Goal: Transaction & Acquisition: Obtain resource

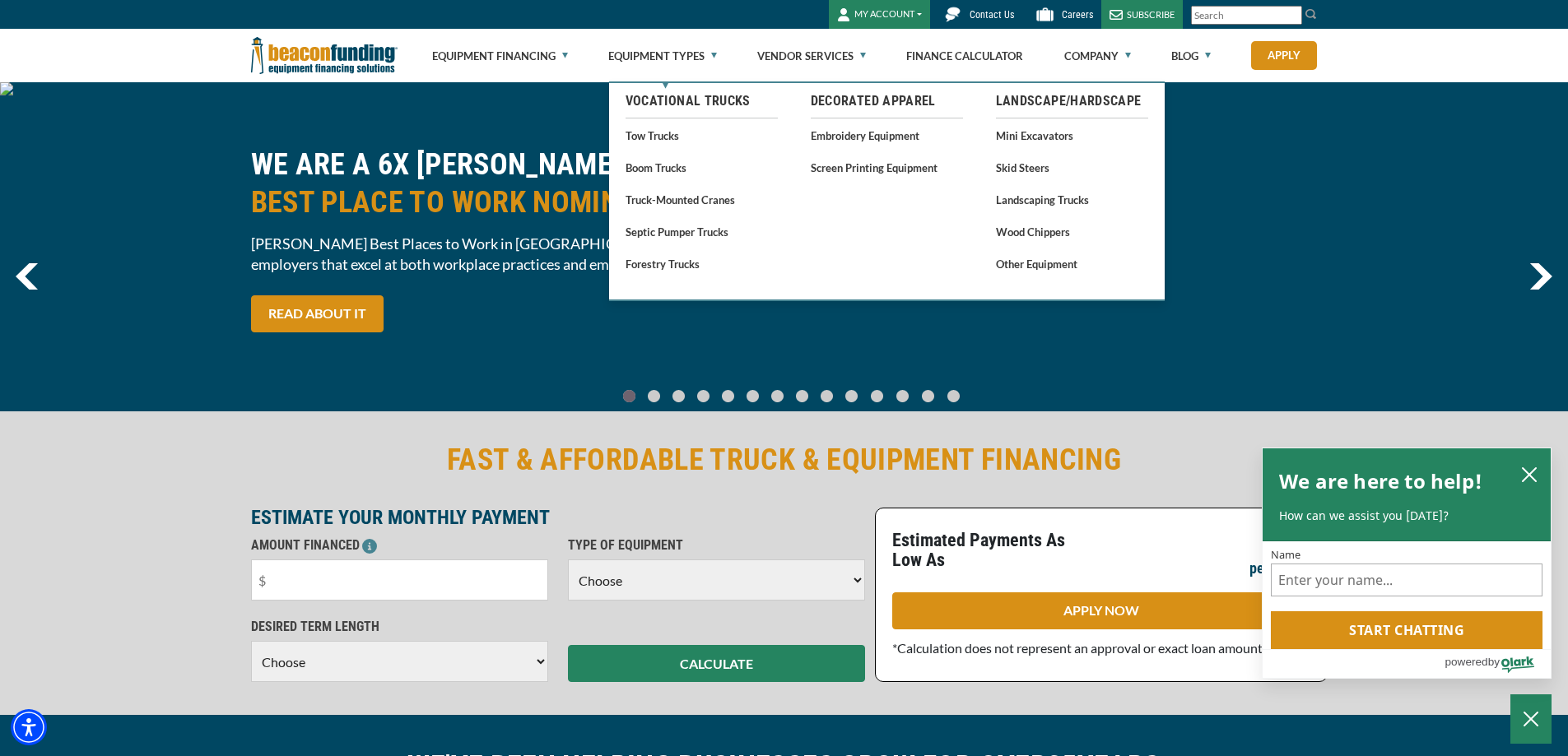
click at [836, 127] on link "Embroidery Equipment" at bounding box center [887, 136] width 153 height 21
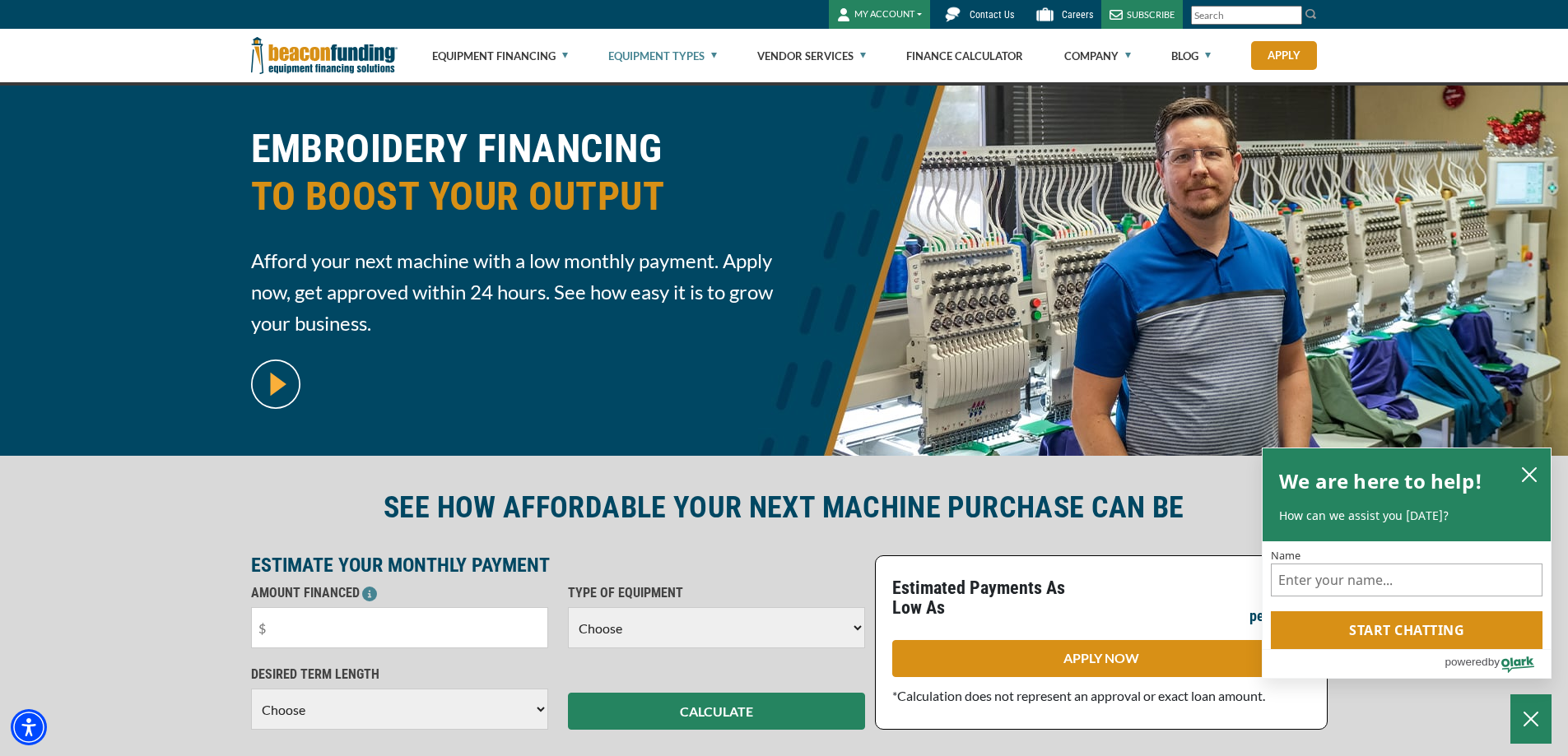
scroll to position [83, 0]
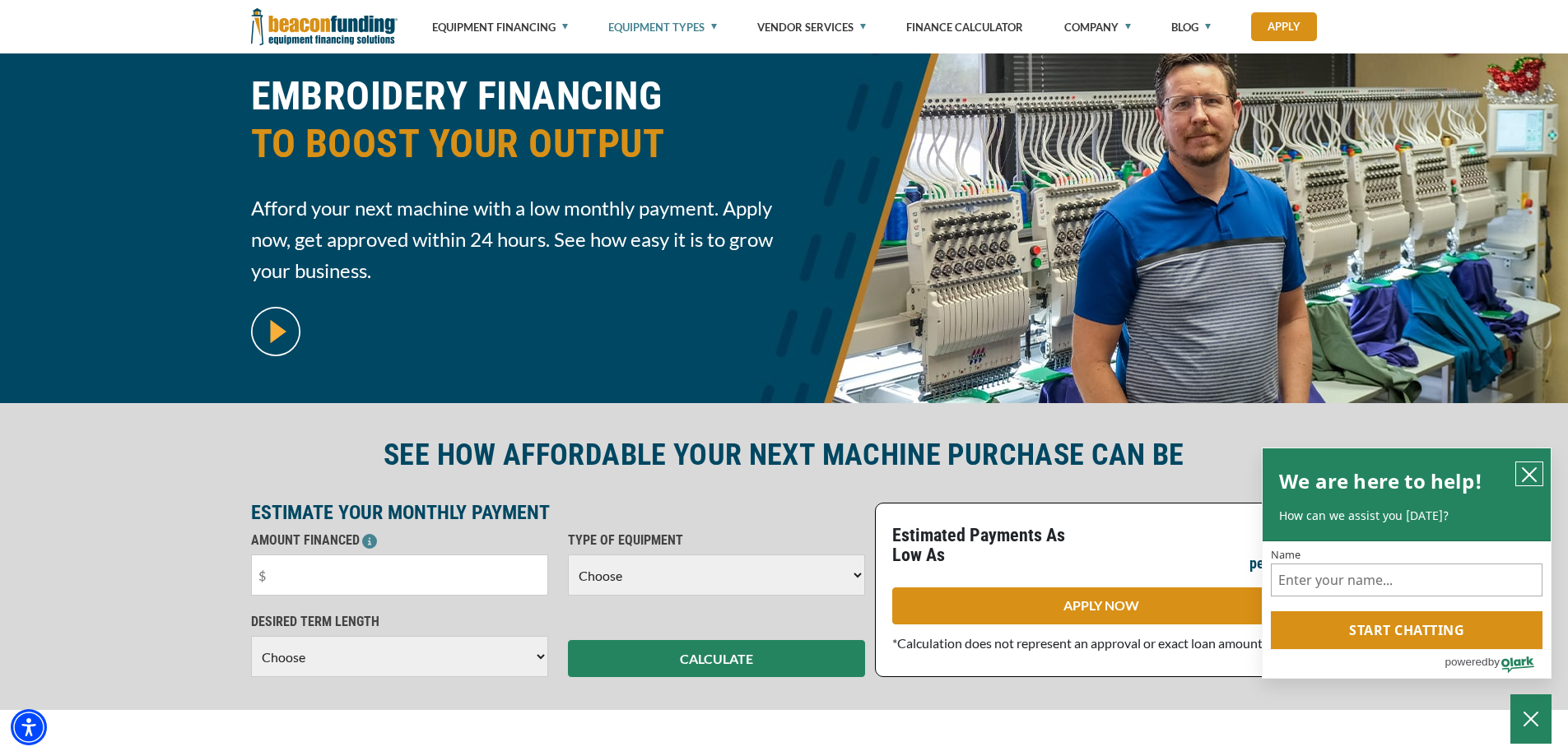
click at [1528, 469] on icon "close chatbox" at bounding box center [1529, 474] width 16 height 16
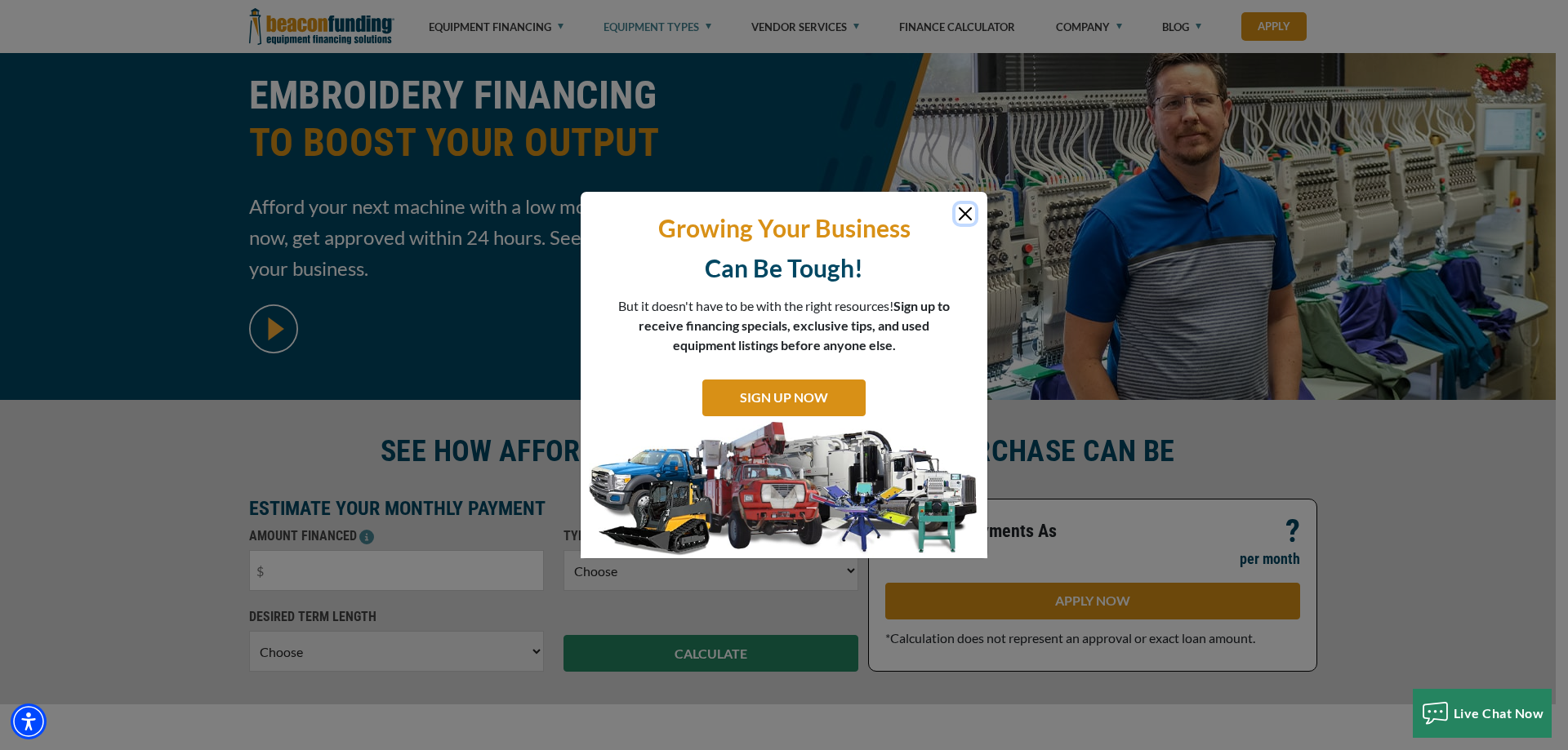
click at [968, 207] on button "Close" at bounding box center [965, 214] width 20 height 20
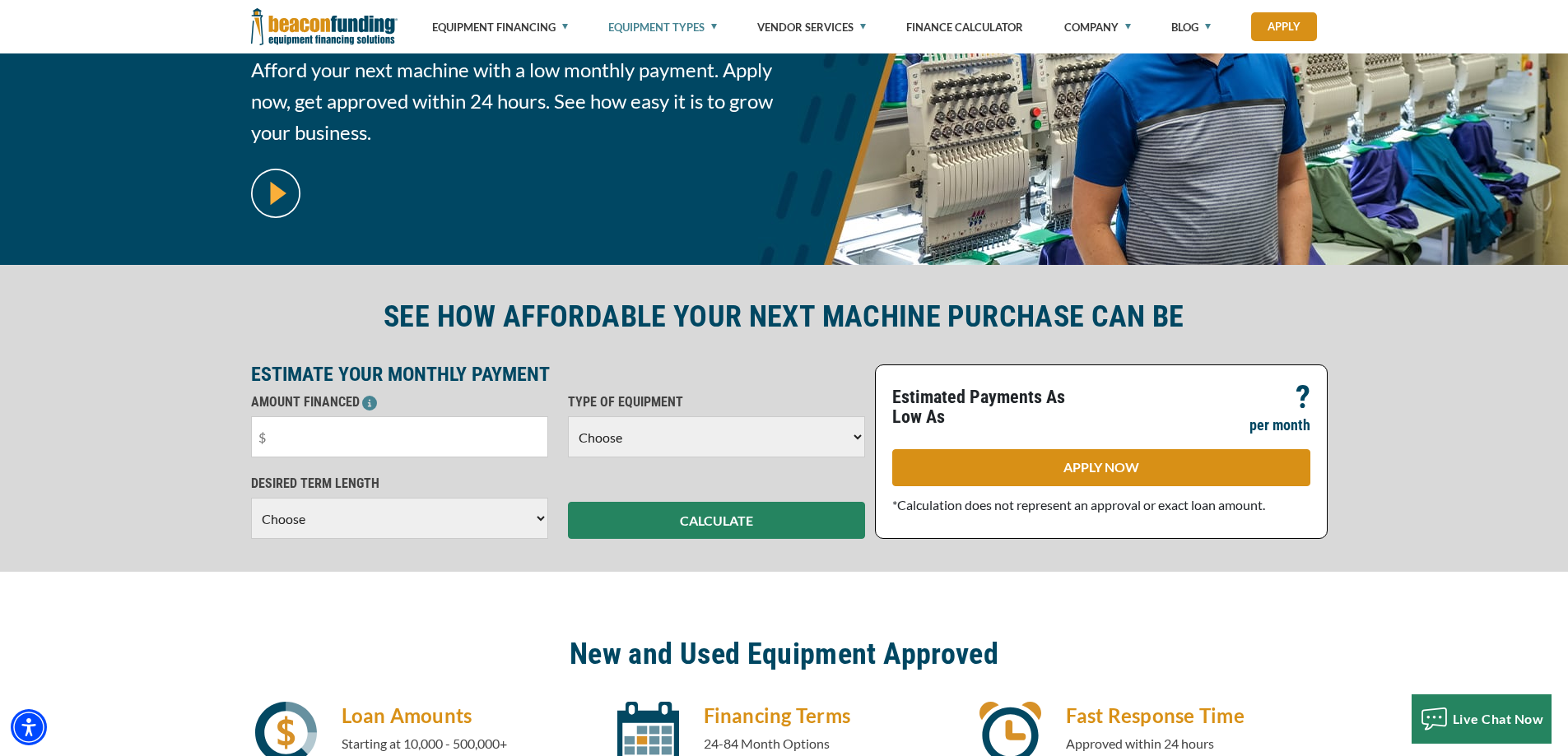
scroll to position [247, 0]
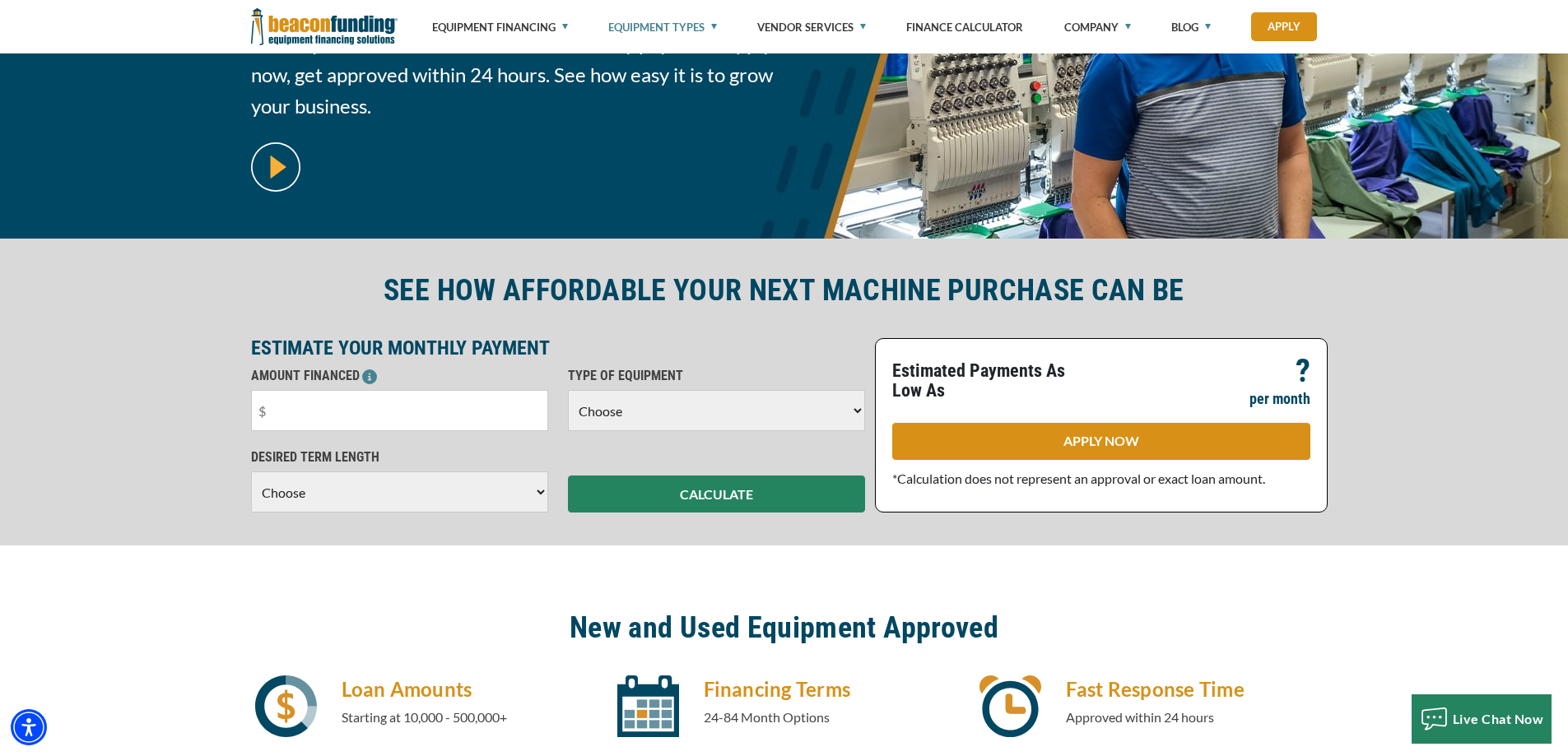
click at [858, 408] on select "Choose Backhoe Boom/Bucket Truck Chipper Commercial Mower Crane DTG/DTF Printin…" at bounding box center [716, 410] width 297 height 41
select select "1"
click at [568, 390] on select "Choose Backhoe Boom/Bucket Truck Chipper Commercial Mower Crane DTG/DTF Printin…" at bounding box center [716, 410] width 297 height 41
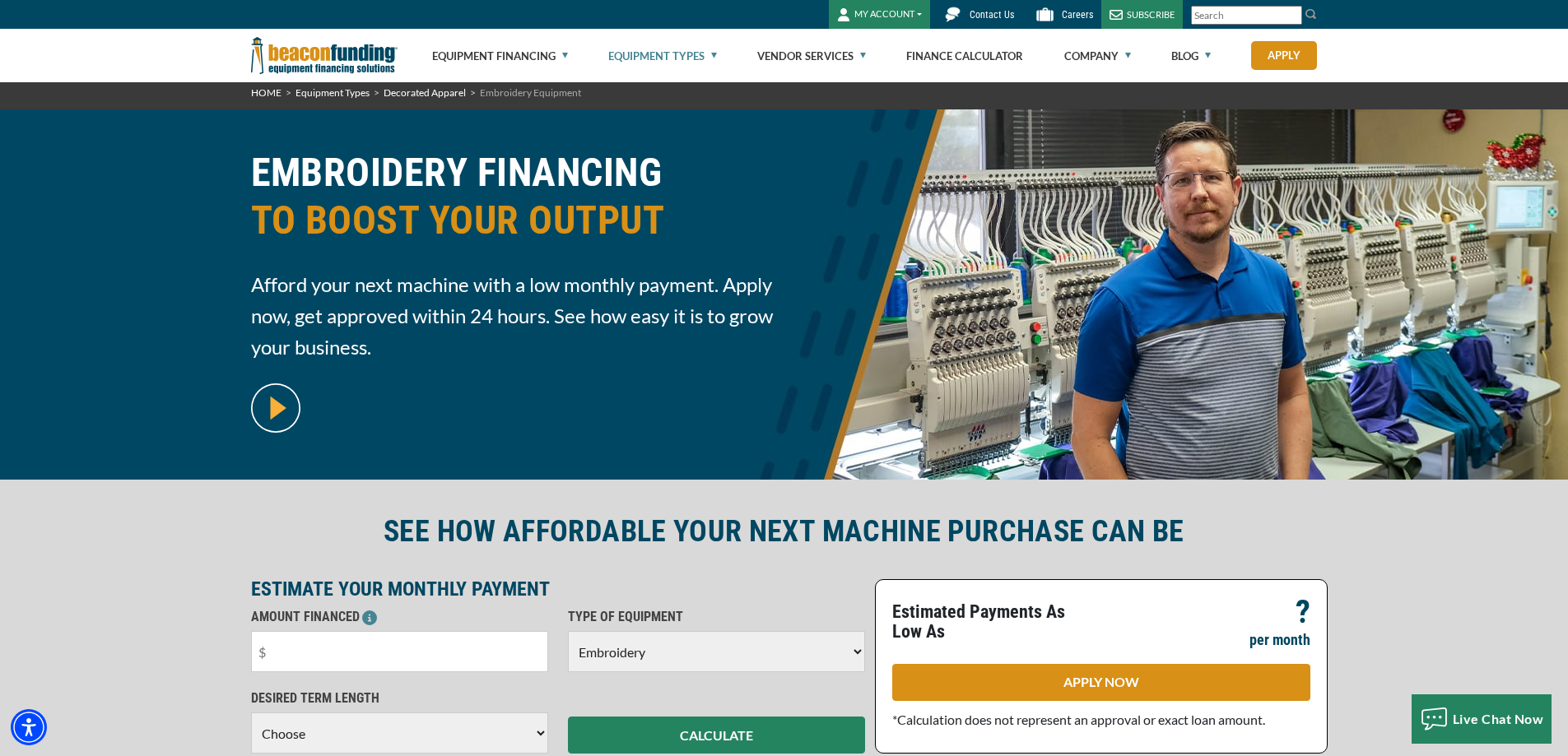
scroll to position [0, 0]
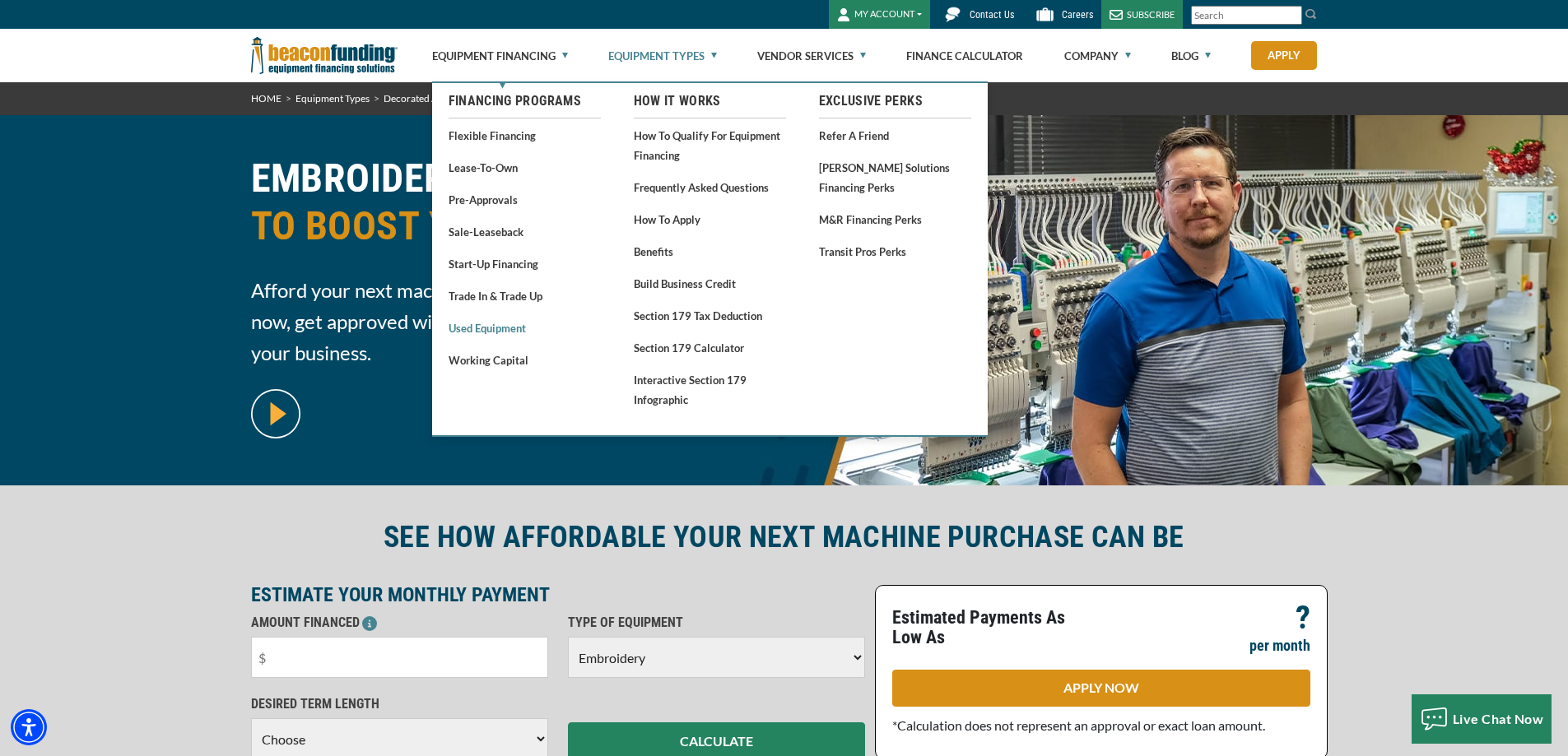
click at [484, 331] on link "Used Equipment" at bounding box center [525, 328] width 153 height 21
